Goal: Task Accomplishment & Management: Complete application form

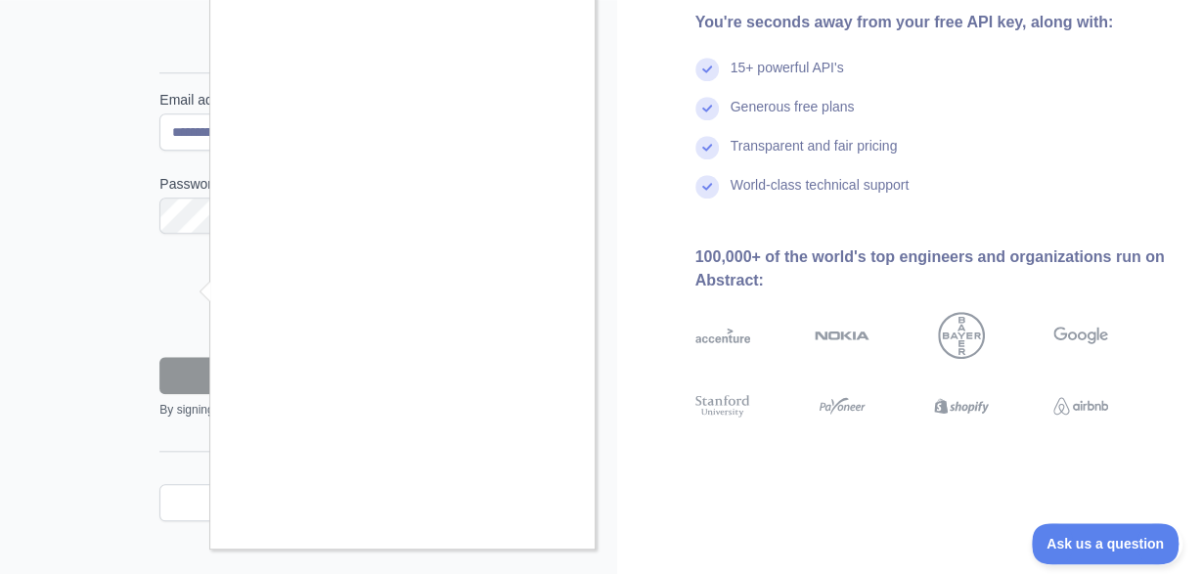
scroll to position [203, 0]
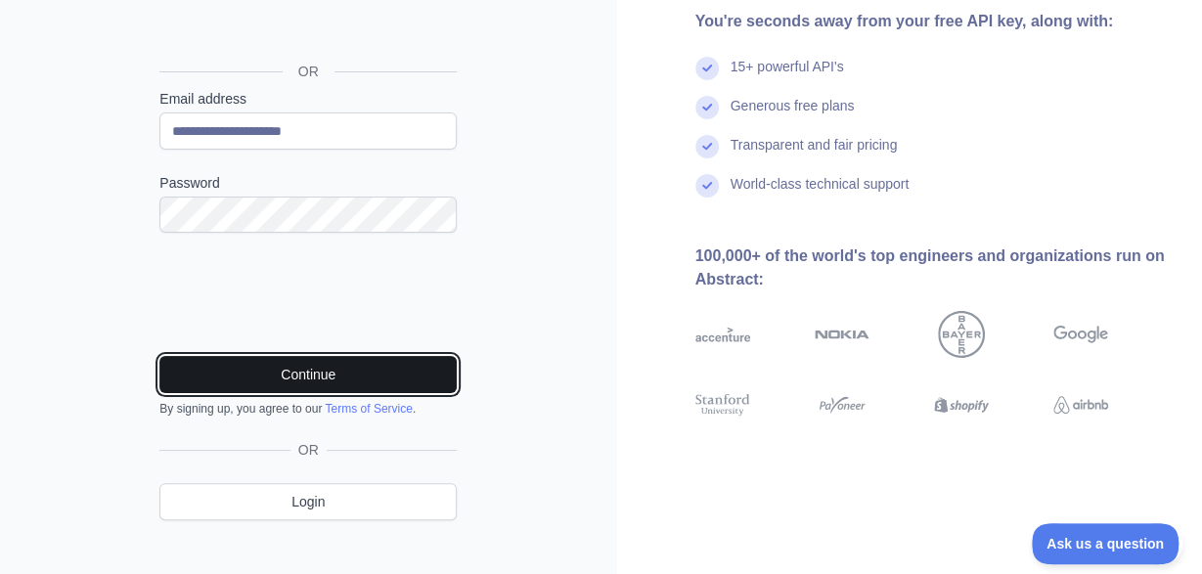
click at [296, 369] on button "Continue" at bounding box center [307, 374] width 297 height 37
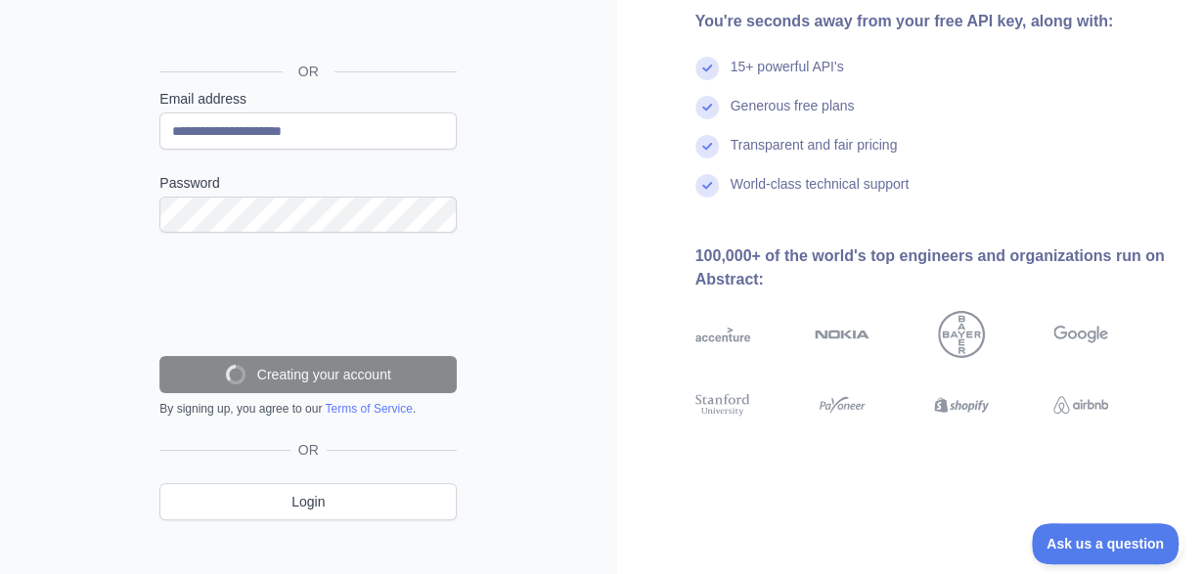
scroll to position [162, 0]
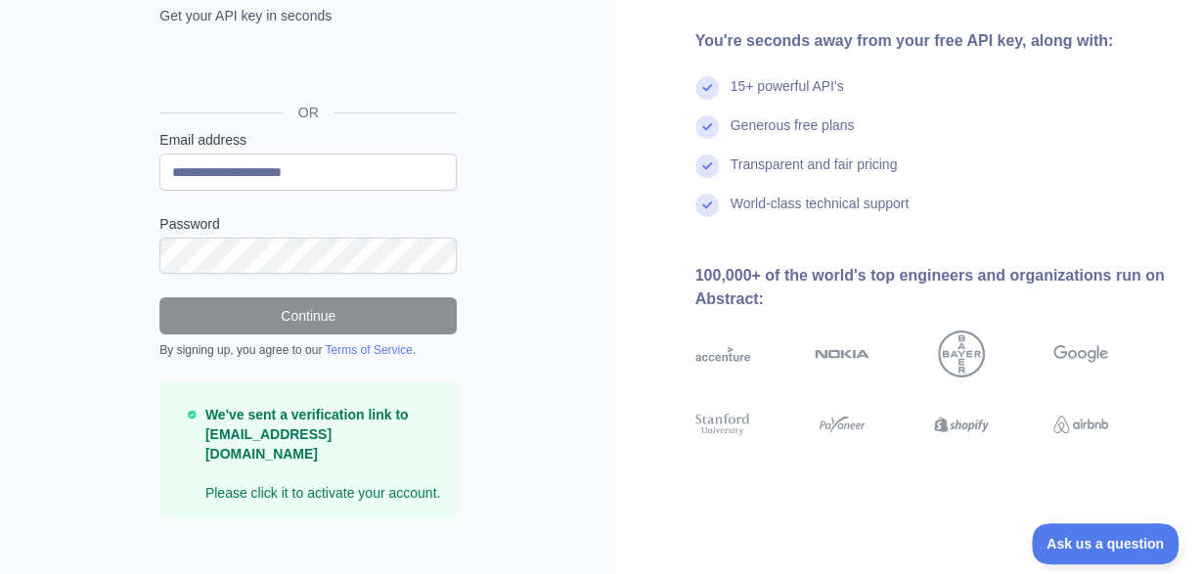
click at [422, 452] on p "We've sent a verification link to [EMAIL_ADDRESS][DOMAIN_NAME] Please click it …" at bounding box center [323, 454] width 236 height 98
click at [342, 422] on strong "We've sent a verification link to [EMAIL_ADDRESS][DOMAIN_NAME]" at bounding box center [306, 434] width 203 height 55
click at [263, 474] on p "We've sent a verification link to [EMAIL_ADDRESS][DOMAIN_NAME] Please click it …" at bounding box center [323, 454] width 236 height 98
click at [363, 452] on p "We've sent a verification link to [EMAIL_ADDRESS][DOMAIN_NAME] Please click it …" at bounding box center [323, 454] width 236 height 98
click at [365, 450] on p "We've sent a verification link to [EMAIL_ADDRESS][DOMAIN_NAME] Please click it …" at bounding box center [323, 454] width 236 height 98
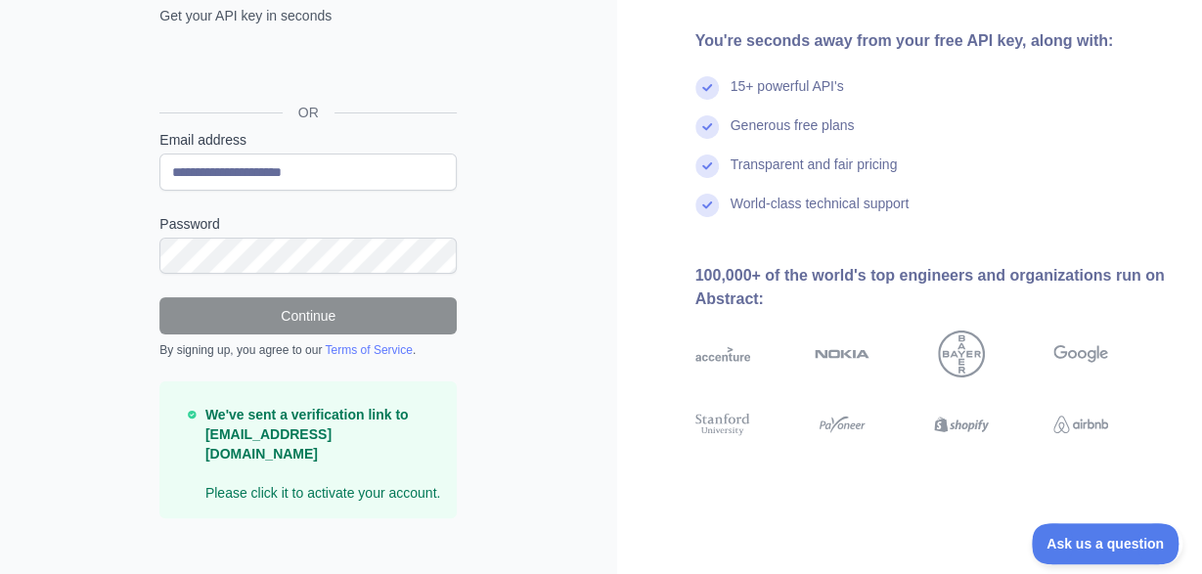
click at [284, 430] on strong "We've sent a verification link to [EMAIL_ADDRESS][DOMAIN_NAME]" at bounding box center [306, 434] width 203 height 55
click at [465, 460] on div "**********" at bounding box center [308, 256] width 376 height 587
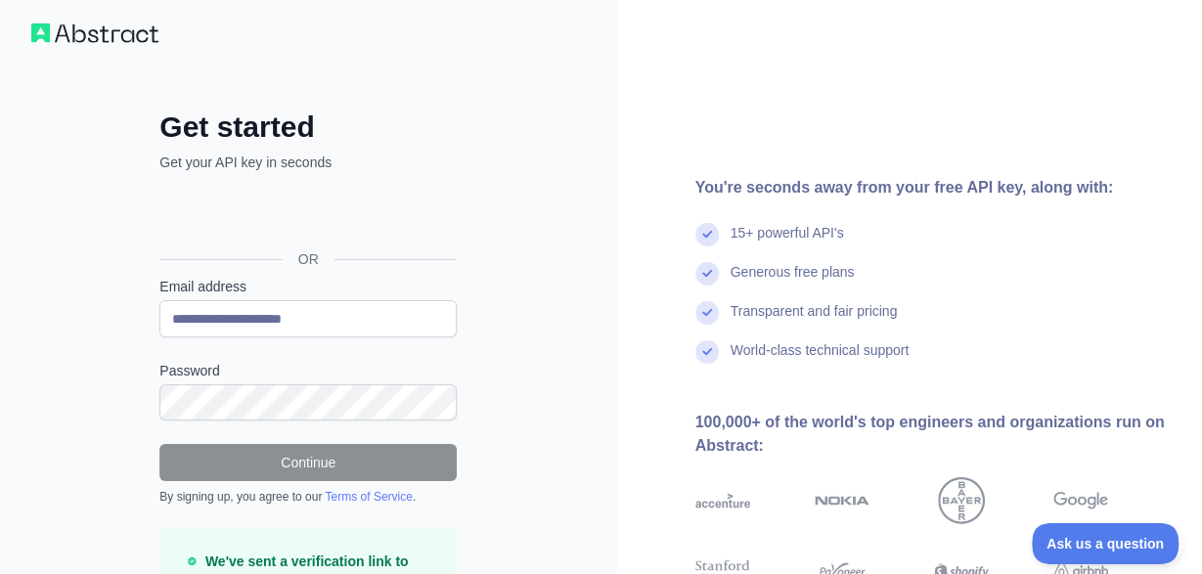
scroll to position [0, 0]
